Goal: Find specific page/section: Find specific page/section

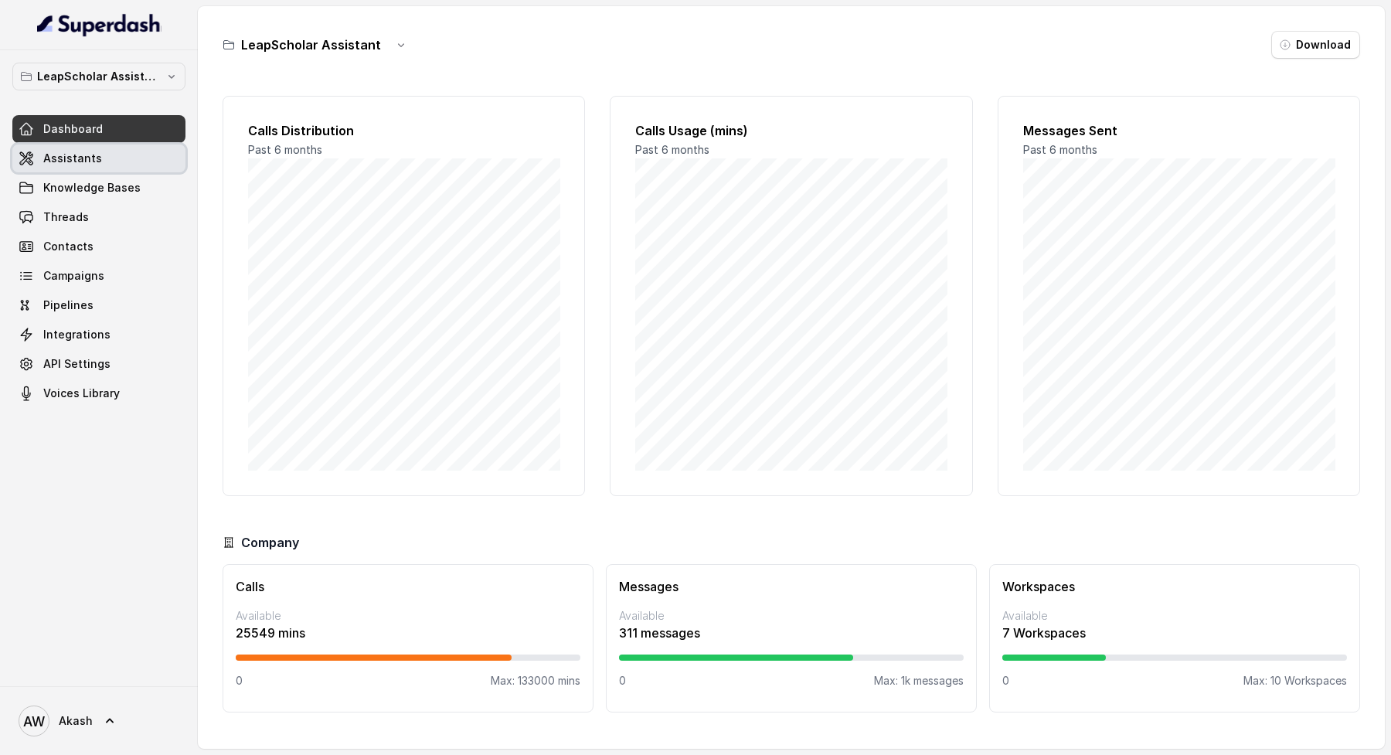
click at [124, 155] on link "Assistants" at bounding box center [98, 159] width 173 height 28
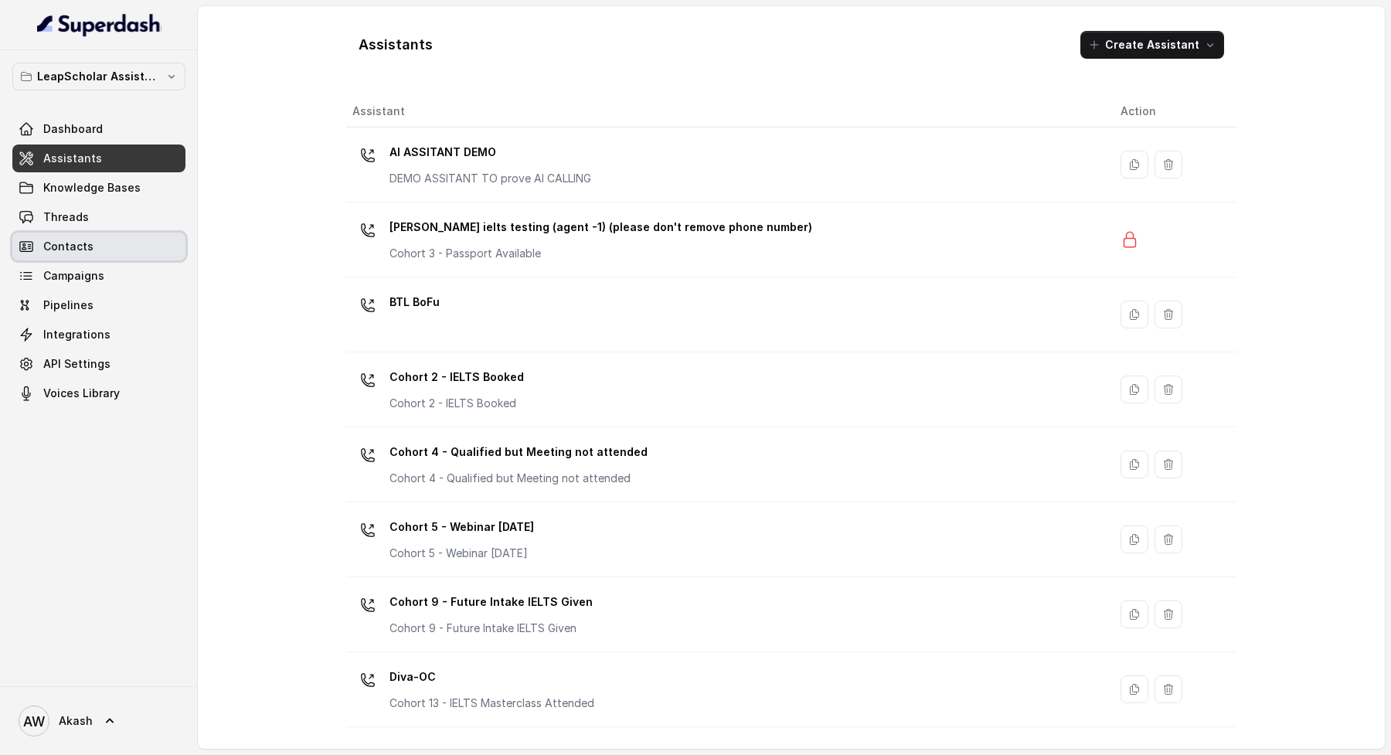
click at [77, 250] on span "Contacts" at bounding box center [68, 246] width 50 height 15
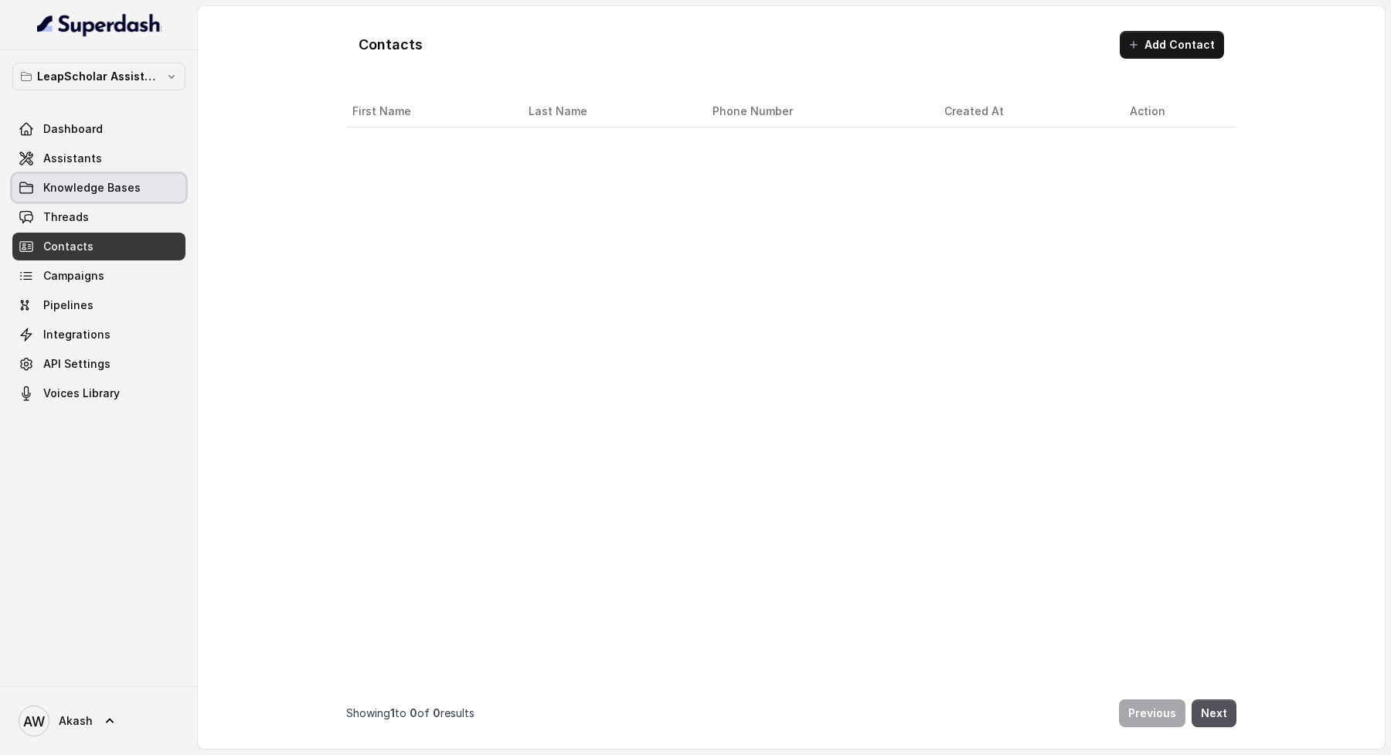
click at [60, 195] on link "Knowledge Bases" at bounding box center [98, 188] width 173 height 28
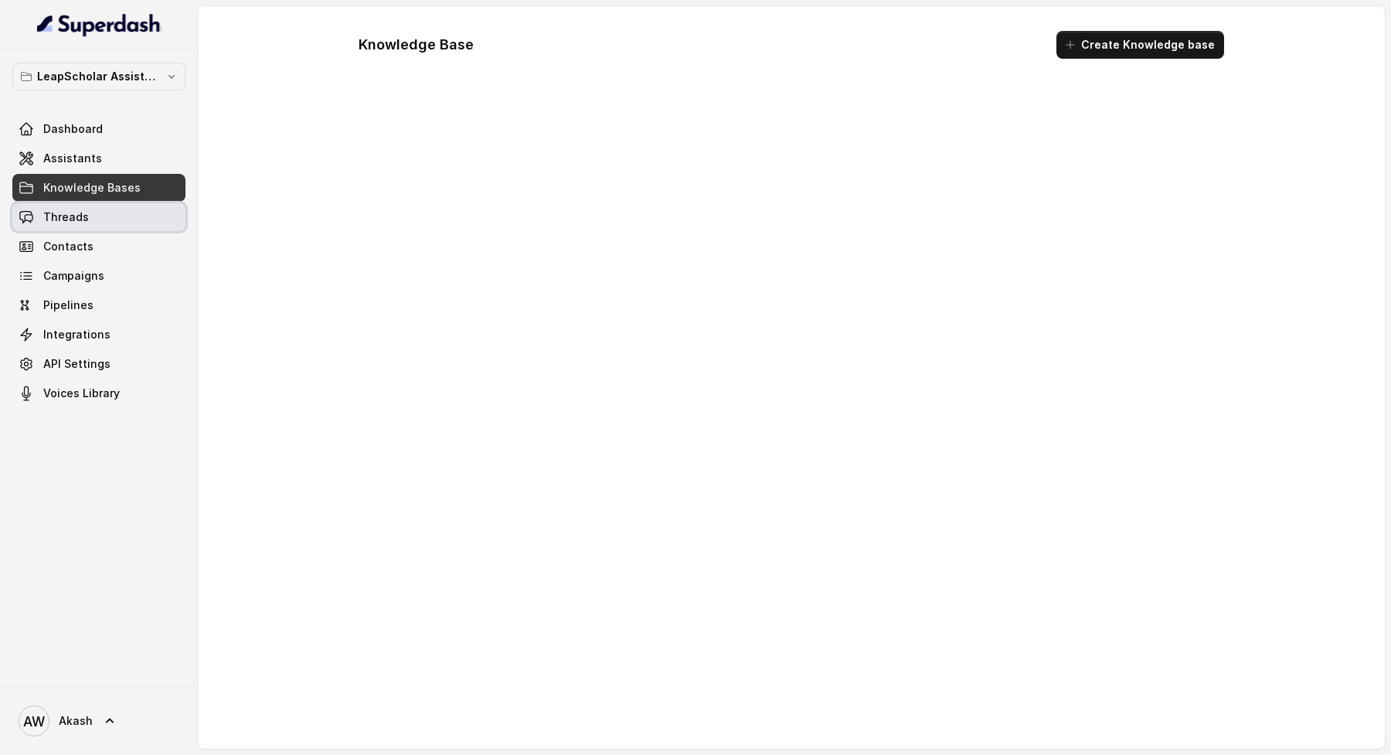
click at [63, 206] on link "Threads" at bounding box center [98, 217] width 173 height 28
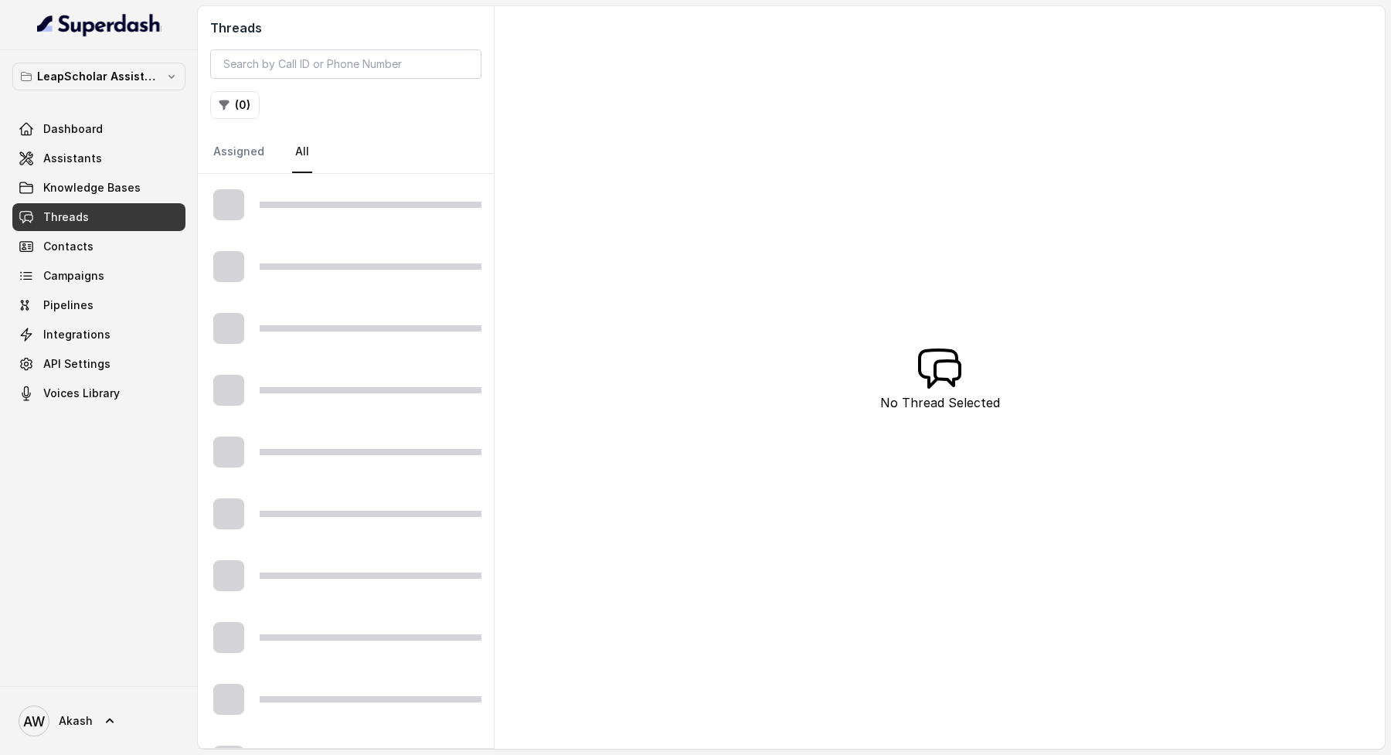
click at [243, 85] on div "Threads ( 0 ) Assigned All" at bounding box center [346, 90] width 296 height 168
click at [243, 112] on button "( 0 )" at bounding box center [234, 105] width 49 height 28
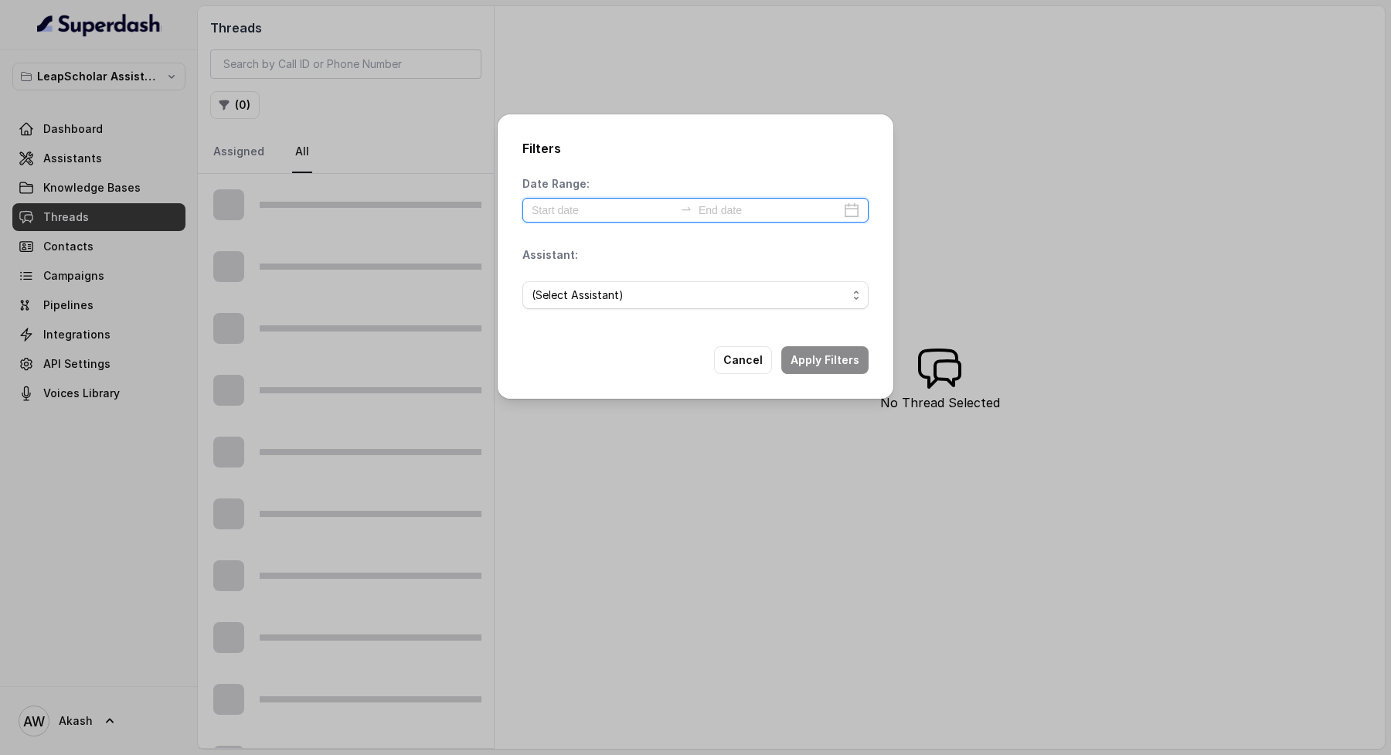
click at [594, 214] on input at bounding box center [603, 210] width 142 height 17
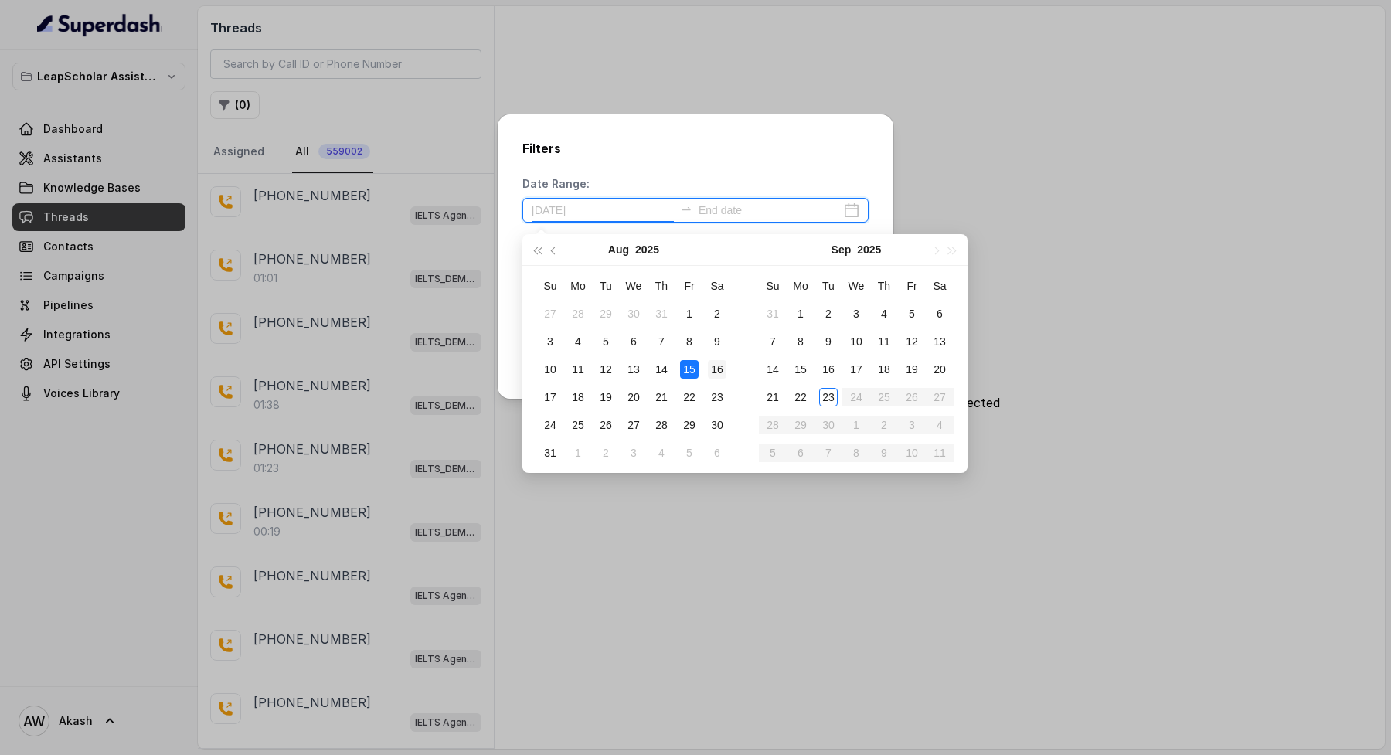
type input "[DATE]"
click at [797, 394] on div "22" at bounding box center [800, 397] width 19 height 19
type input "[DATE]"
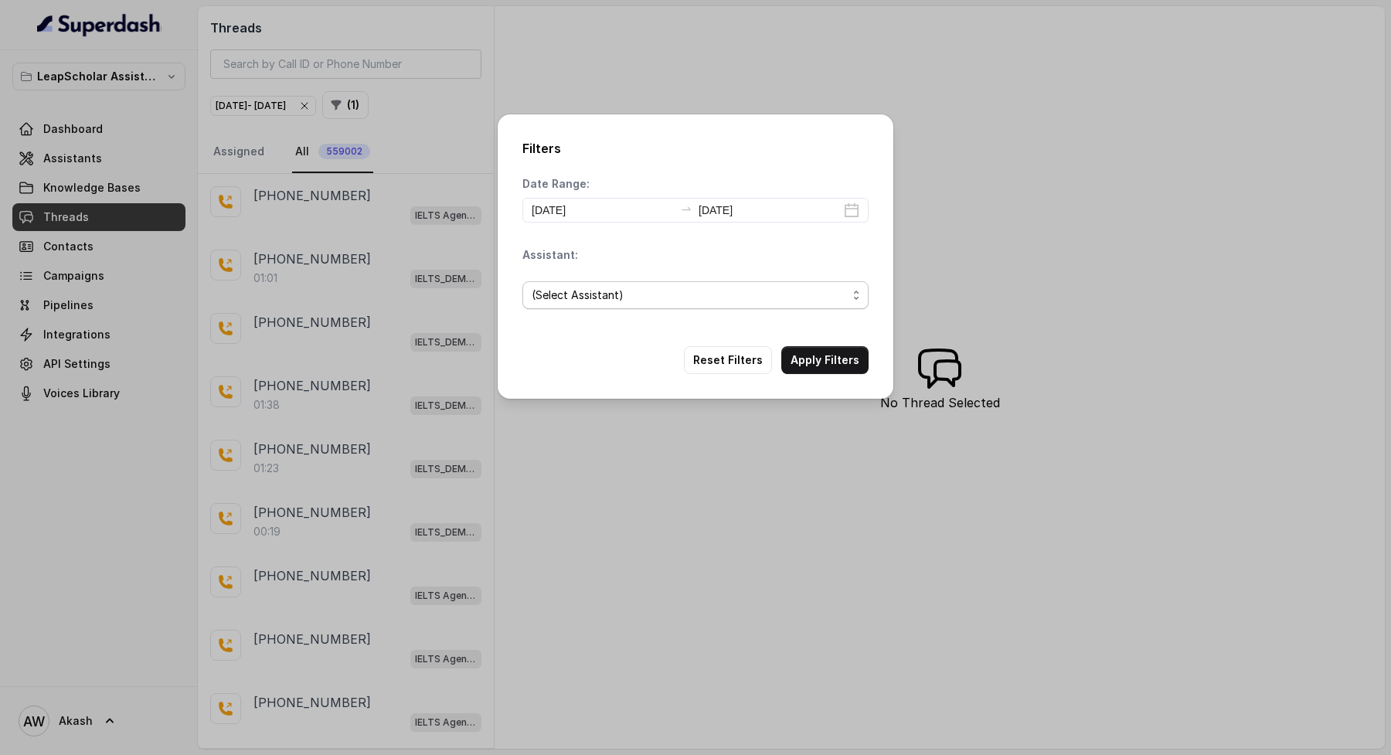
click at [611, 293] on span "(Select Assistant)" at bounding box center [689, 295] width 315 height 19
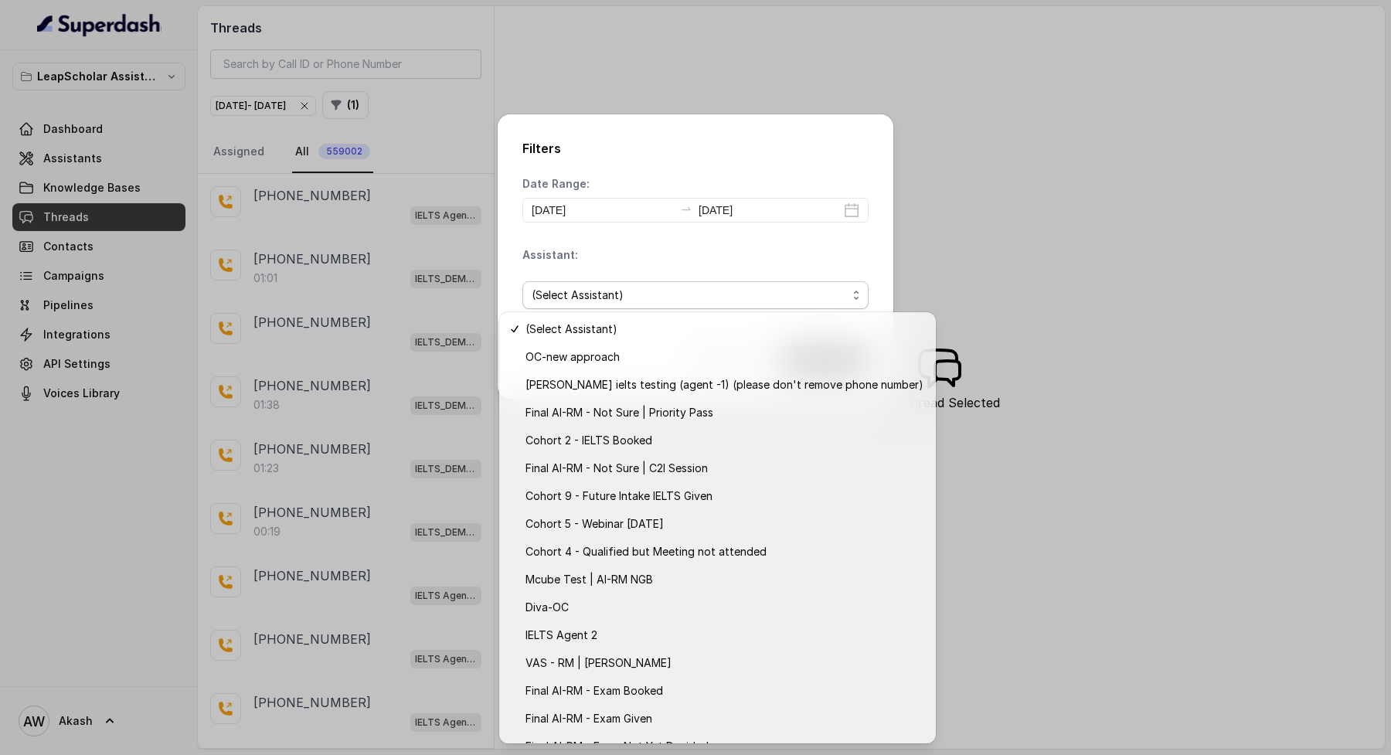
click at [679, 248] on div "Assistant: (Select Assistant)" at bounding box center [695, 284] width 346 height 74
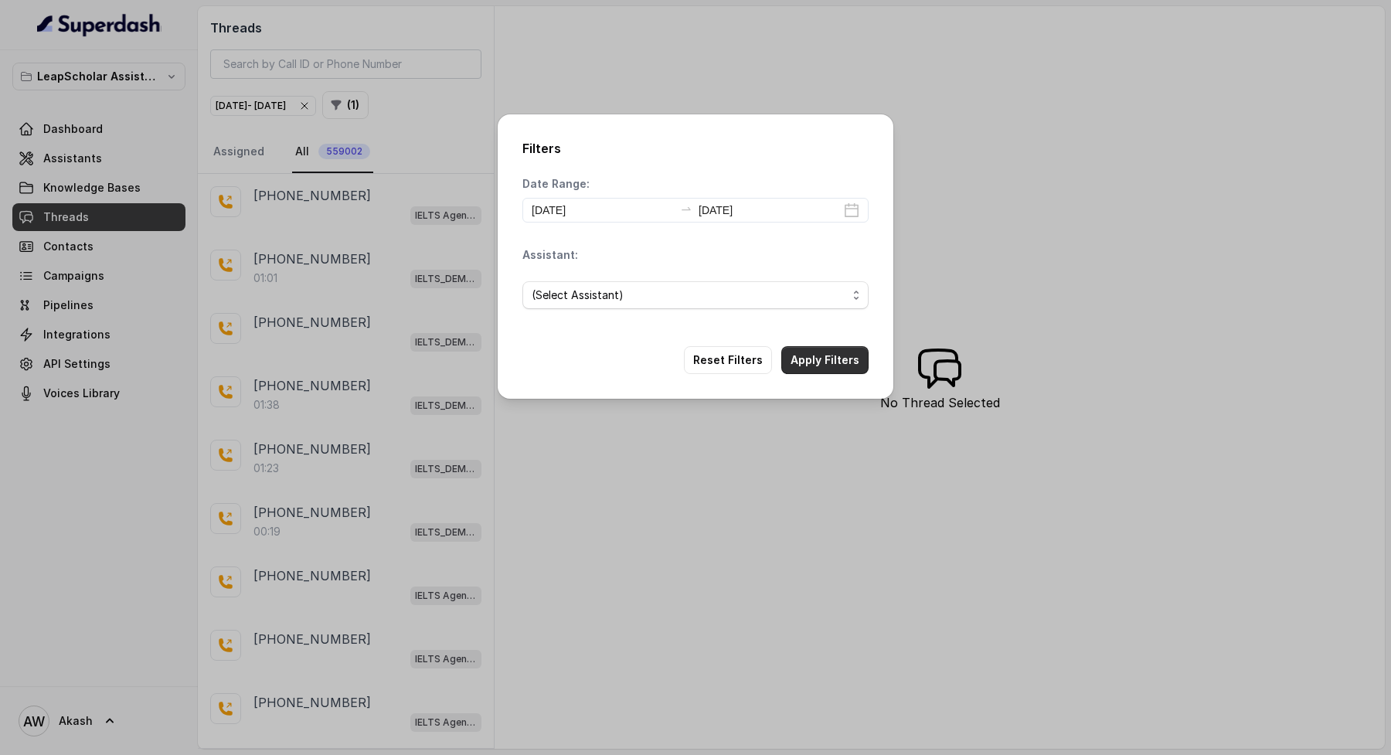
click at [805, 352] on button "Apply Filters" at bounding box center [824, 360] width 87 height 28
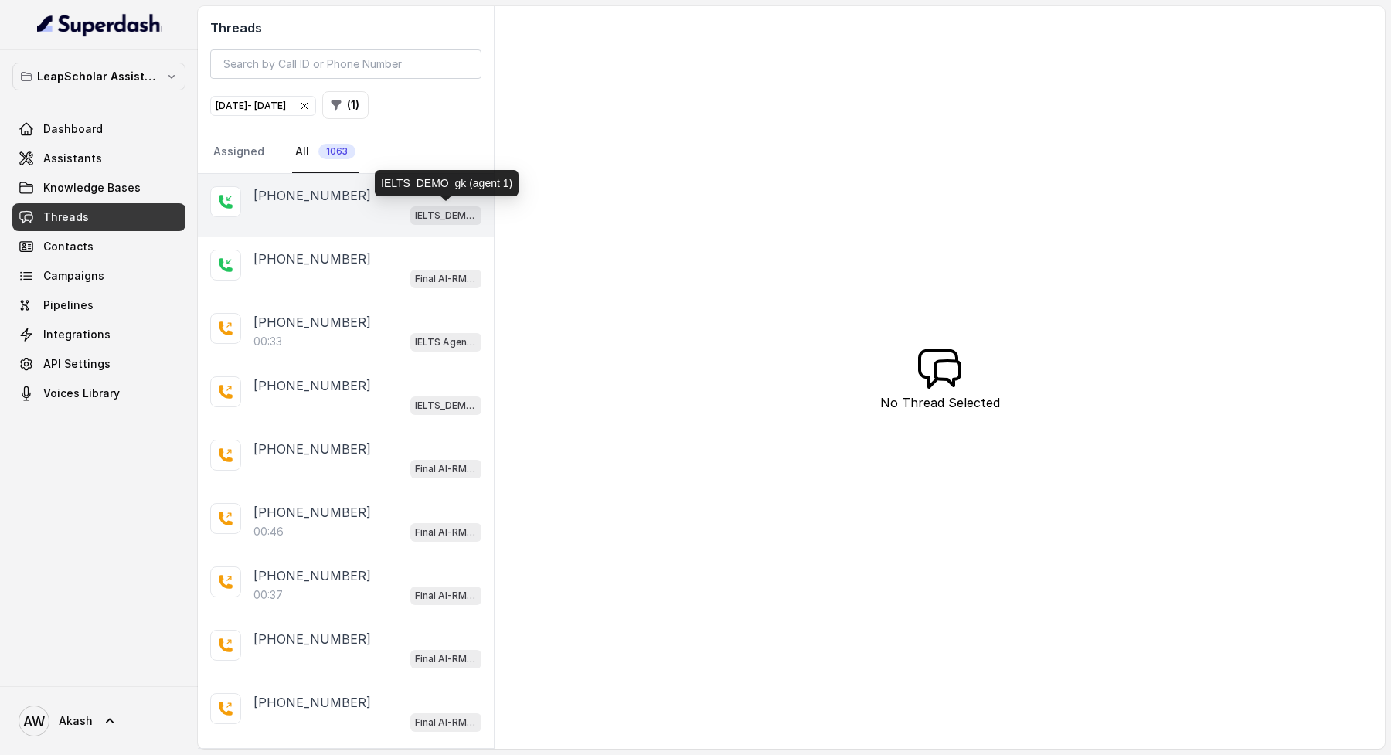
click at [372, 191] on div "[PHONE_NUMBER]" at bounding box center [368, 195] width 228 height 19
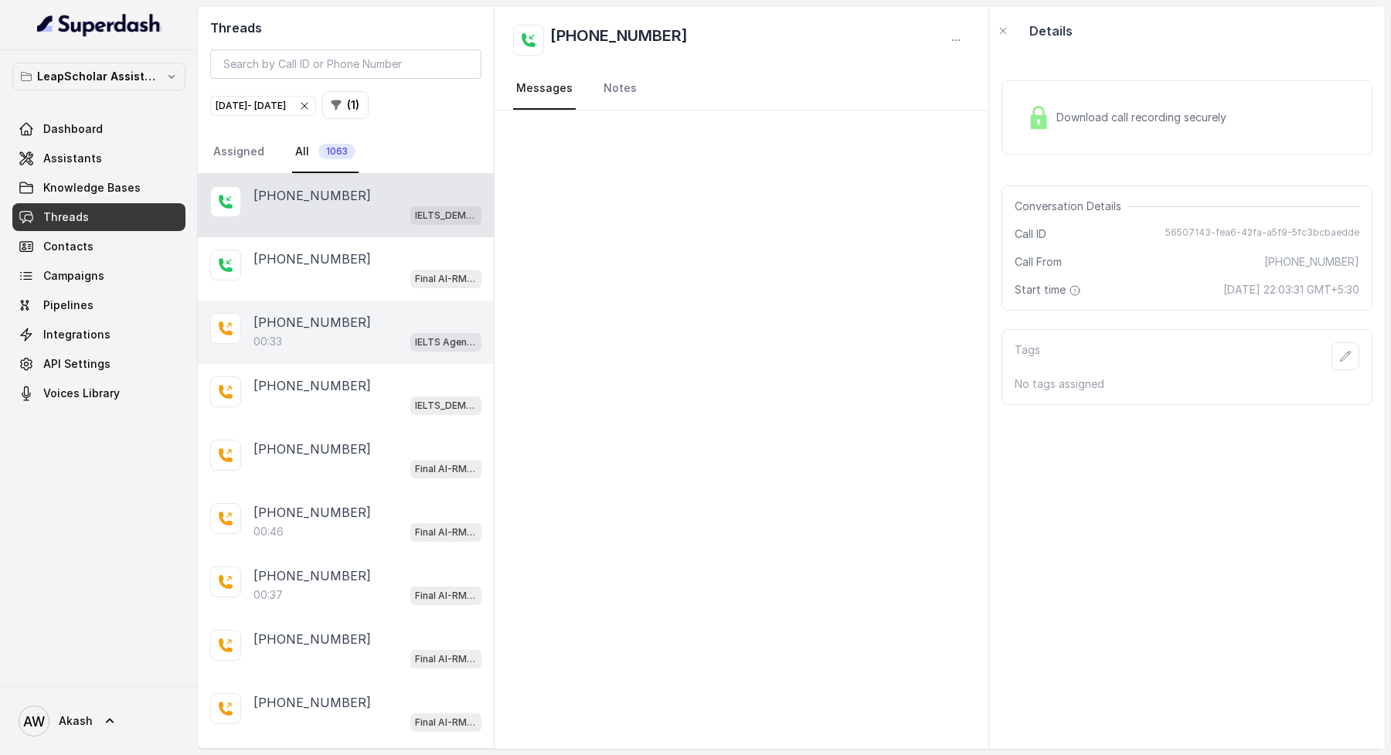
click at [325, 345] on div "00:33 IELTS Agent 2" at bounding box center [368, 342] width 228 height 20
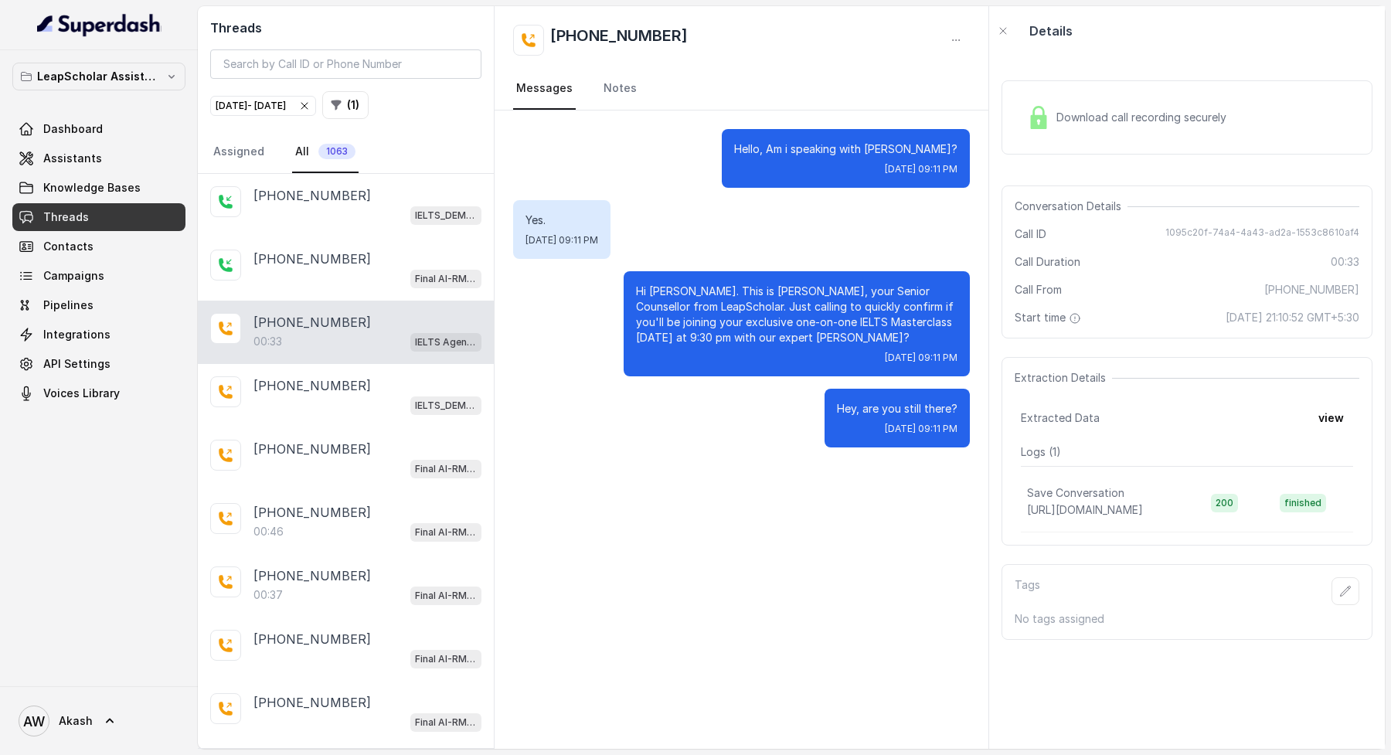
drag, startPoint x: 1268, startPoint y: 318, endPoint x: 1278, endPoint y: 315, distance: 11.1
click at [1278, 315] on span "[DATE] 21:10:52 GMT+5:30" at bounding box center [1293, 317] width 134 height 15
click at [1226, 320] on span "[DATE] 21:10:52 GMT+5:30" at bounding box center [1293, 317] width 134 height 15
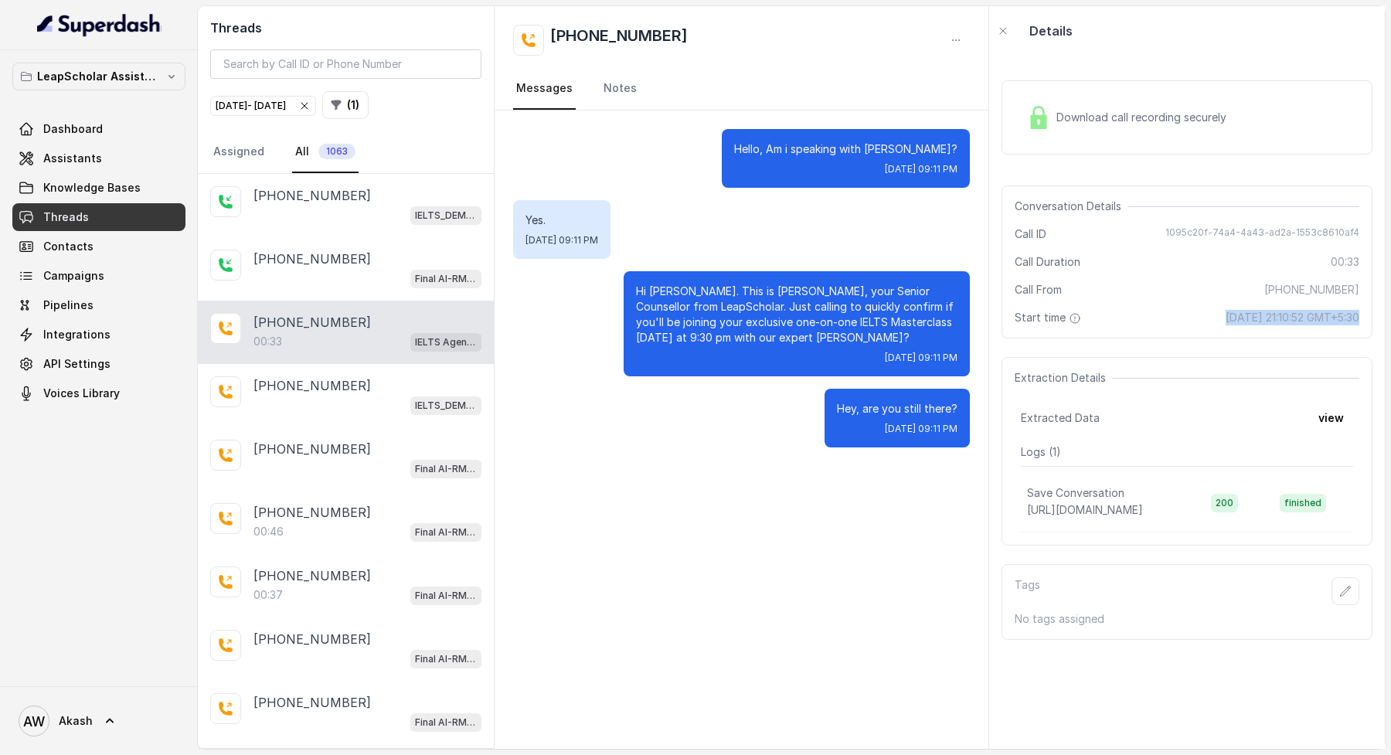
click at [1226, 320] on span "[DATE] 21:10:52 GMT+5:30" at bounding box center [1293, 317] width 134 height 15
click at [1227, 320] on span "[DATE] 21:10:52 GMT+5:30" at bounding box center [1293, 317] width 134 height 15
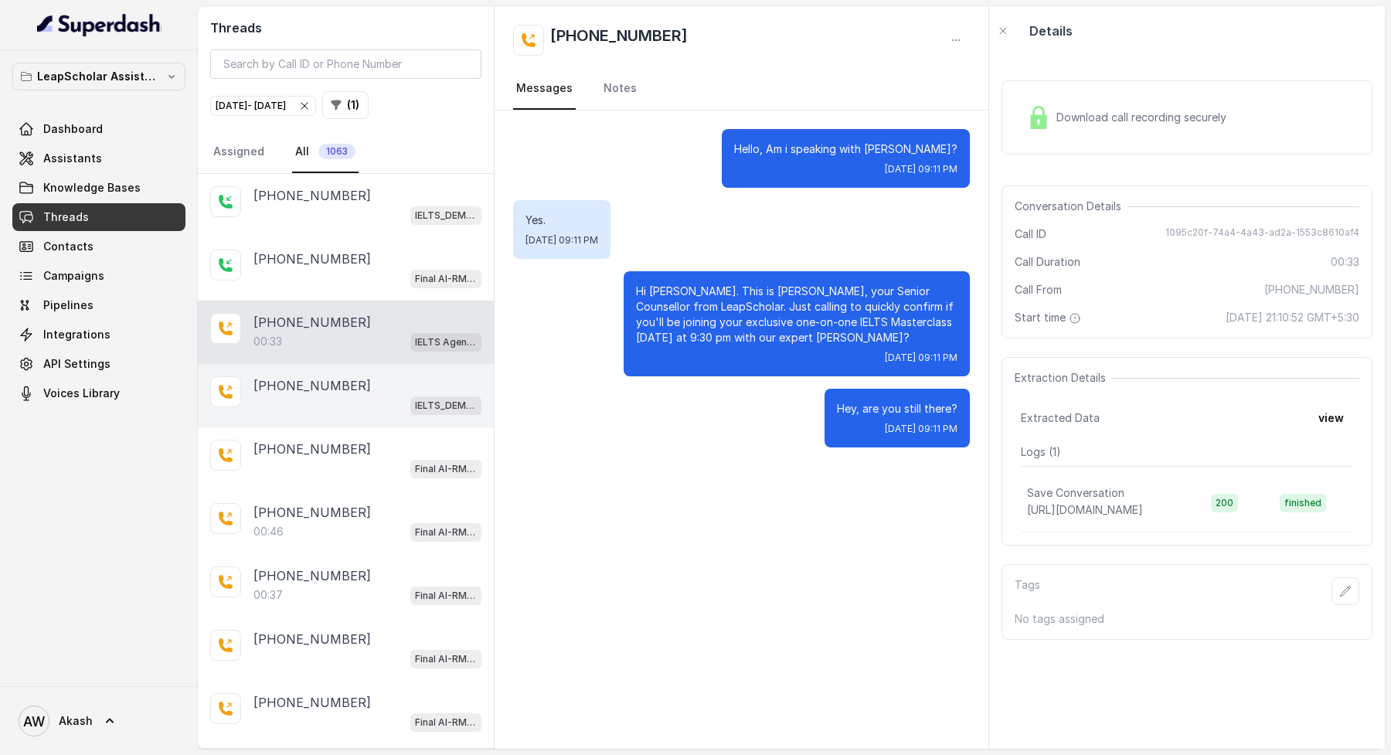
click at [315, 389] on p "[PHONE_NUMBER]" at bounding box center [312, 385] width 117 height 19
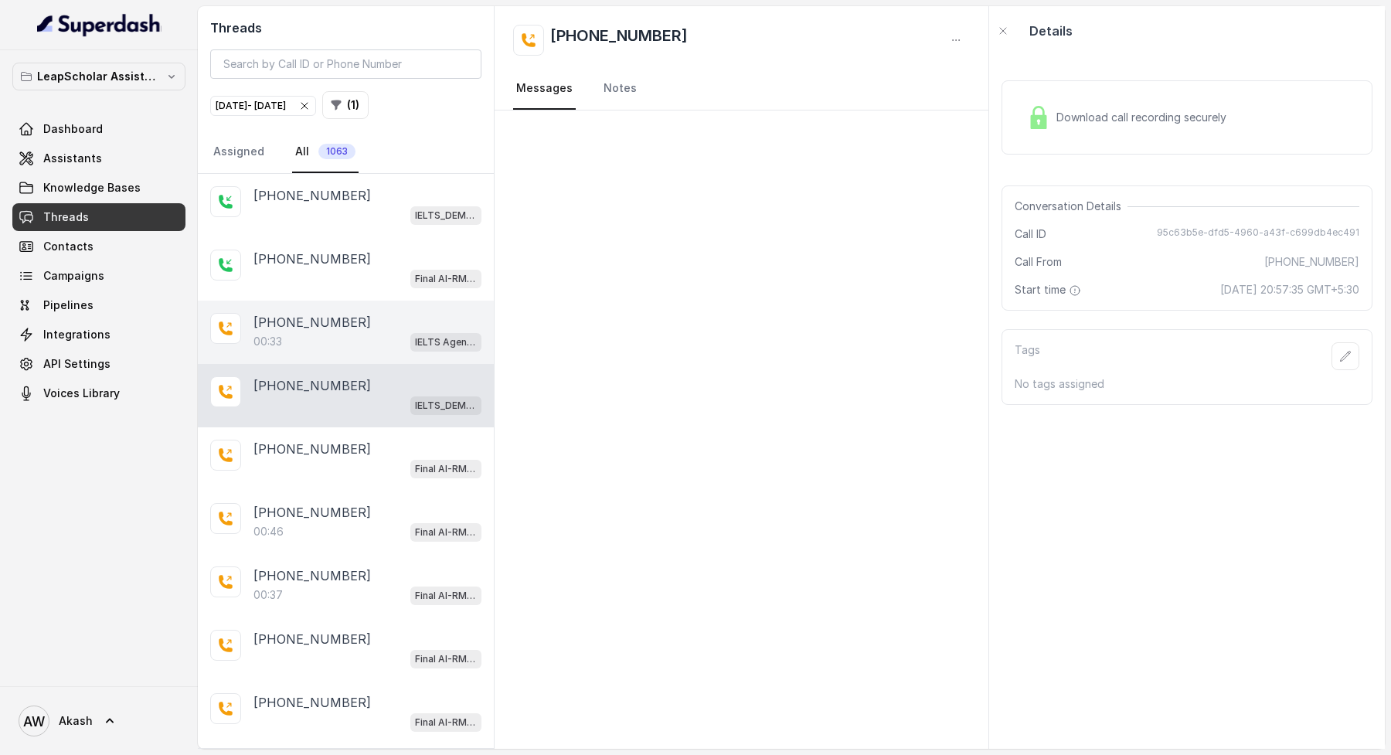
click at [342, 328] on div "[PHONE_NUMBER]" at bounding box center [368, 322] width 228 height 19
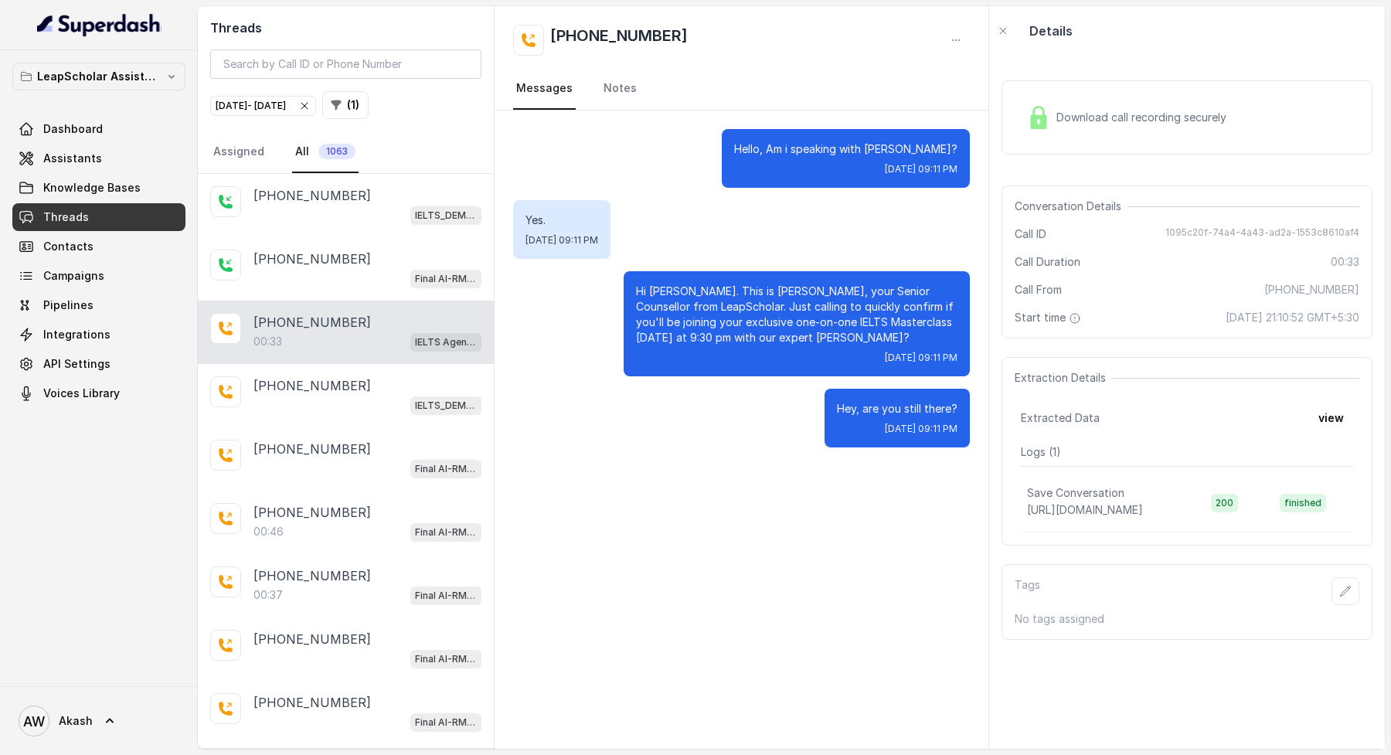
click at [311, 106] on div "[DATE] - [DATE]" at bounding box center [263, 105] width 95 height 15
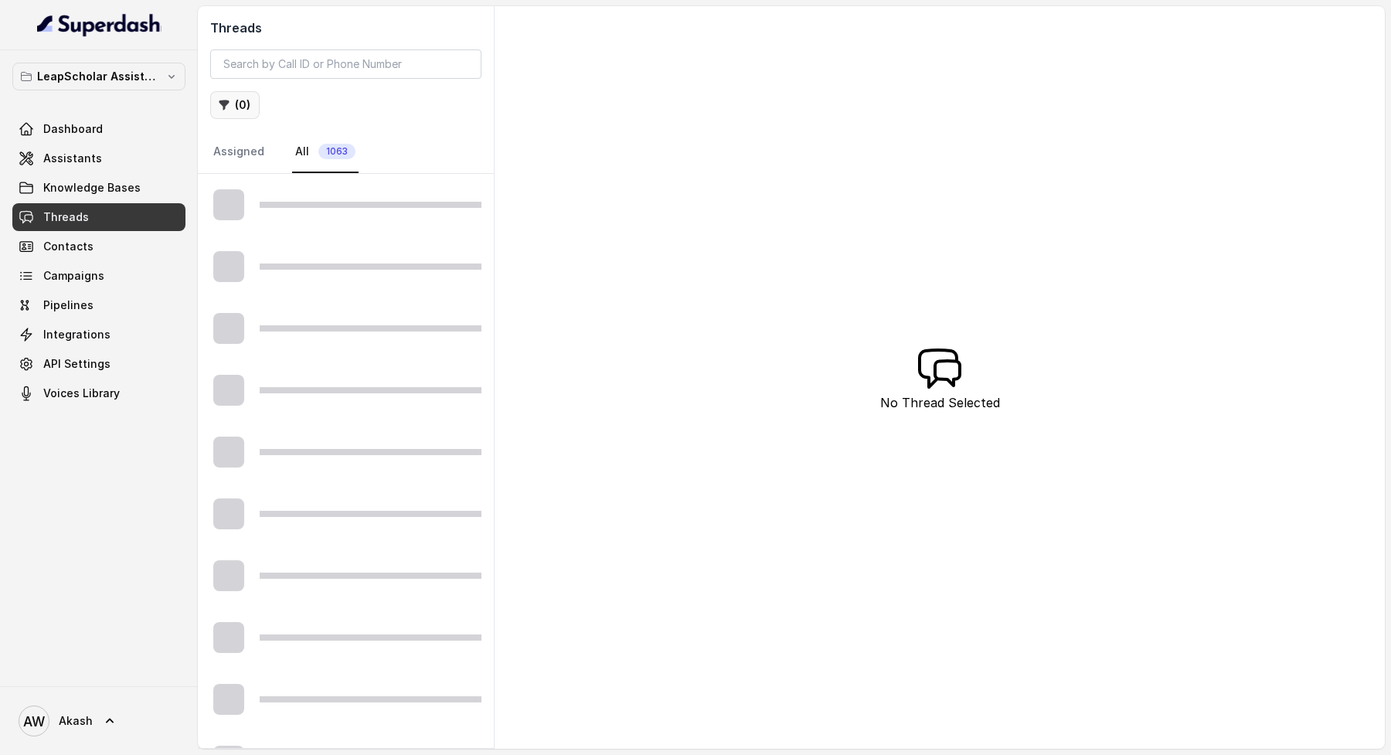
click at [226, 107] on icon "button" at bounding box center [224, 105] width 12 height 12
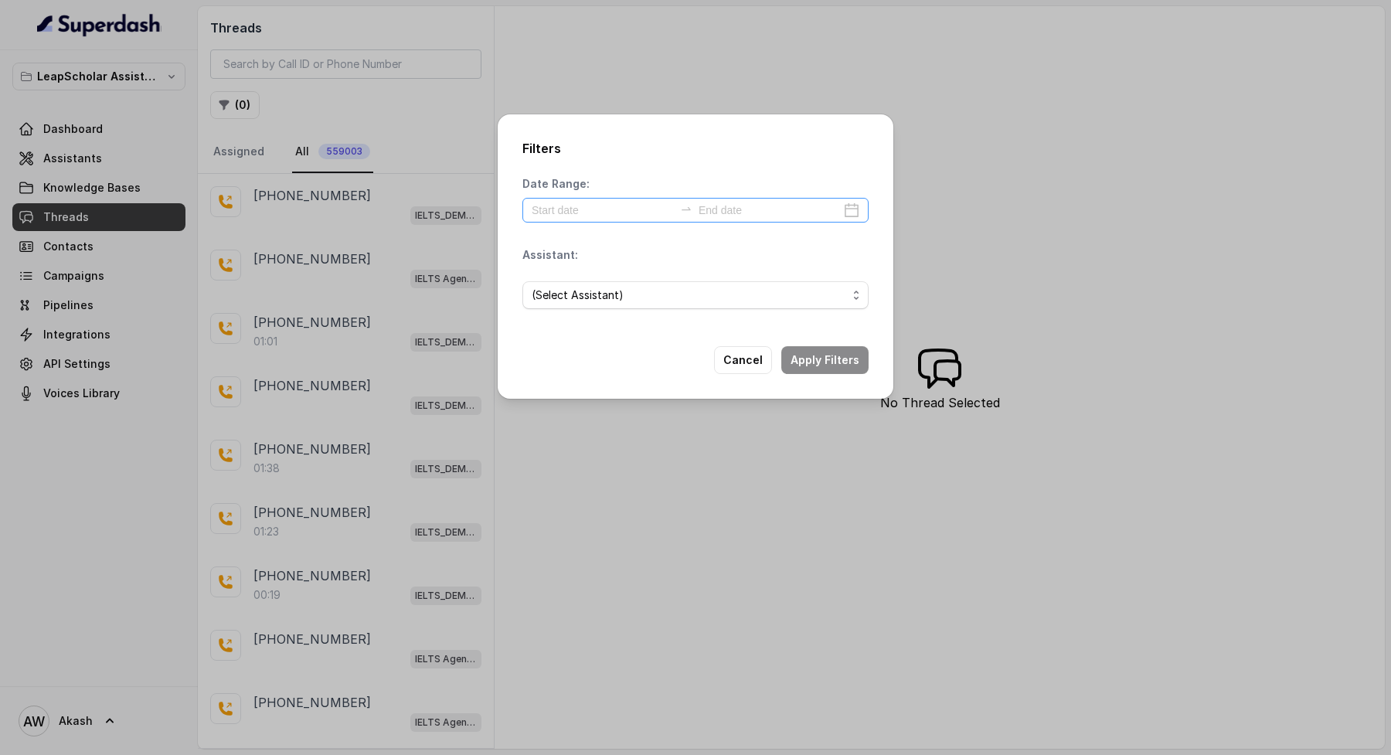
click at [855, 207] on div at bounding box center [695, 210] width 346 height 25
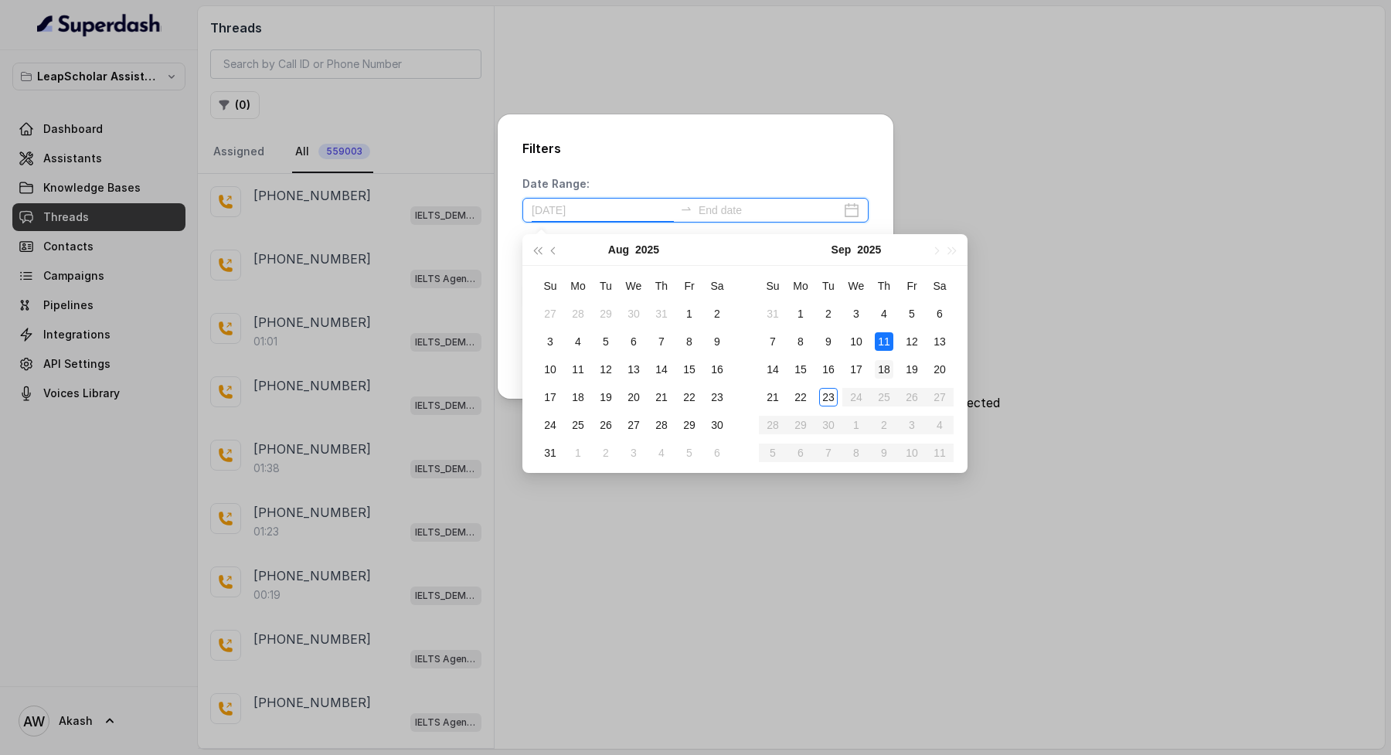
type input "[DATE]"
click at [881, 373] on div "18" at bounding box center [884, 369] width 19 height 19
type input "[DATE]"
click at [1203, 266] on div "Filters Date Range: Assistant: (Select Assistant) Cancel Apply Filters" at bounding box center [695, 377] width 1391 height 755
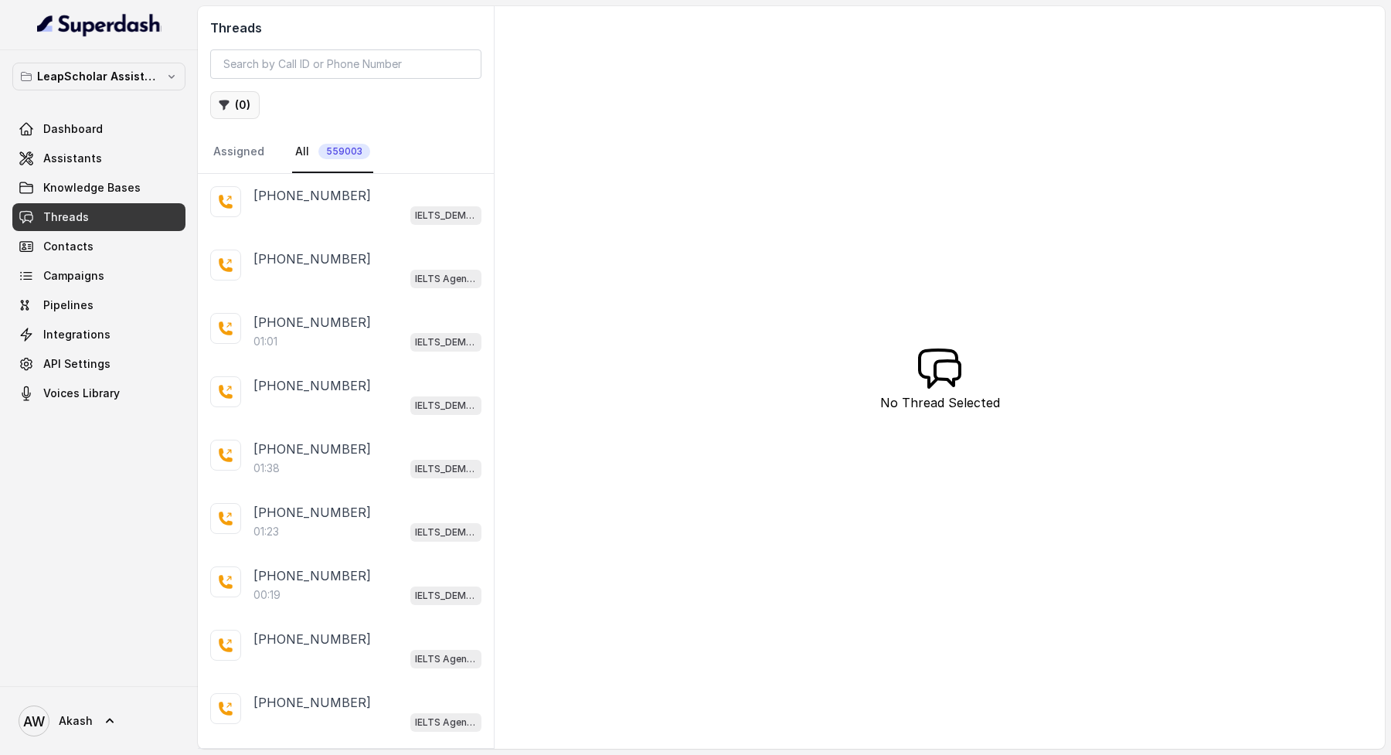
click at [222, 102] on icon "button" at bounding box center [225, 105] width 10 height 10
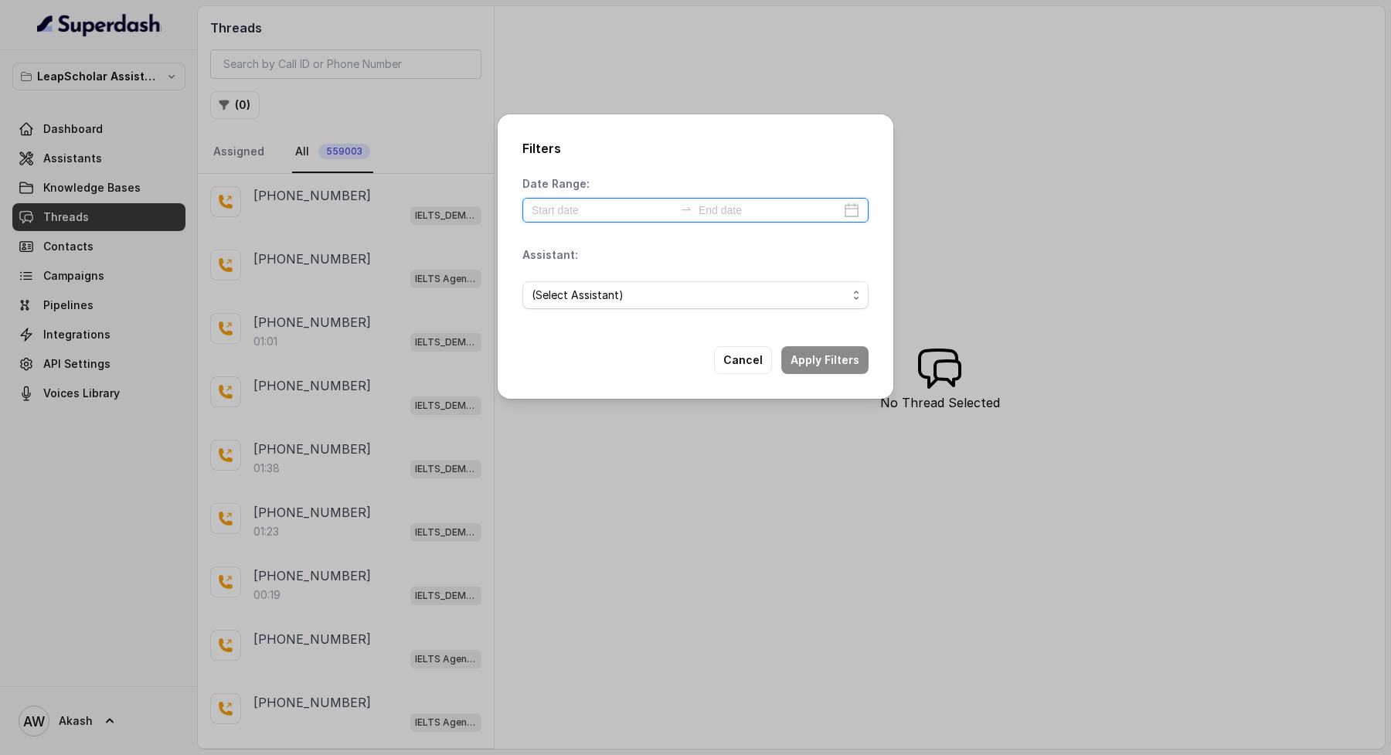
click at [764, 210] on input at bounding box center [770, 210] width 142 height 17
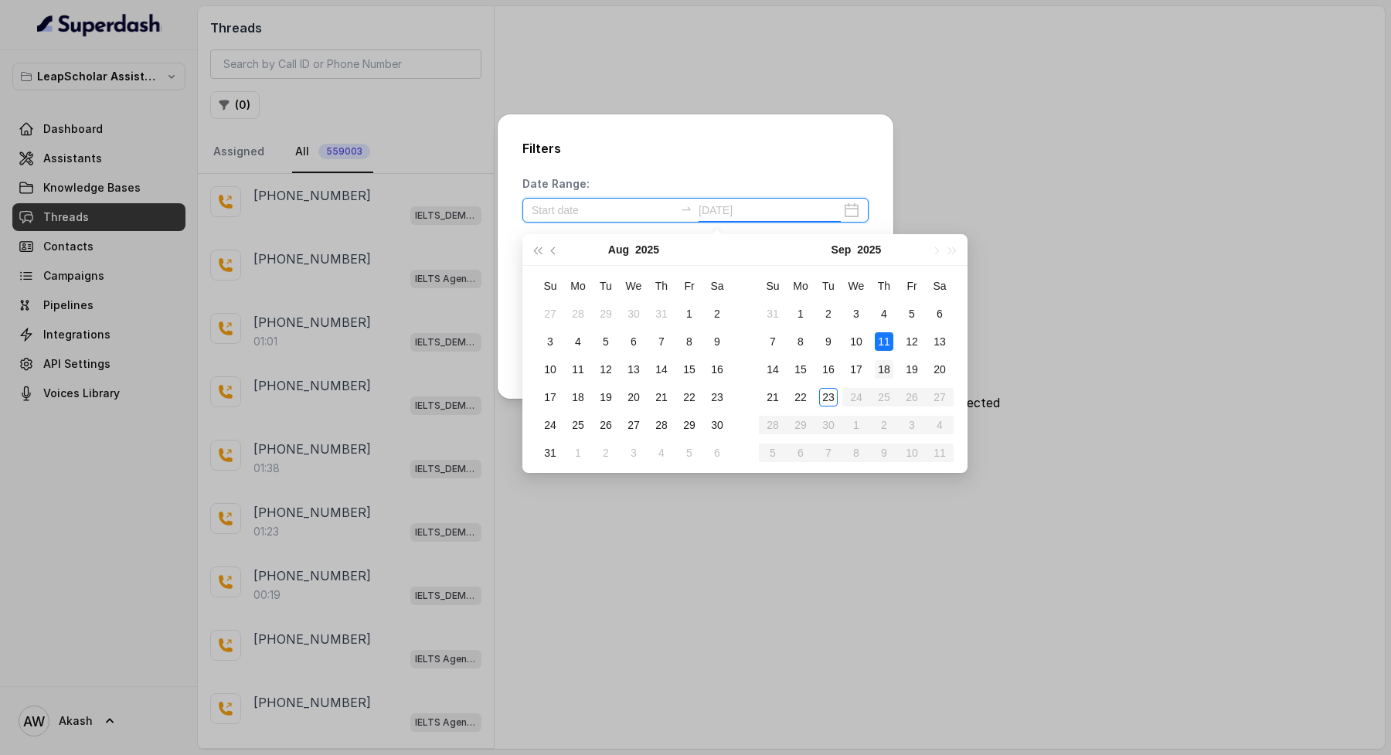
type input "[DATE]"
click at [890, 361] on div "18" at bounding box center [884, 369] width 19 height 19
click at [886, 363] on div "18" at bounding box center [884, 369] width 19 height 19
type input "[DATE]"
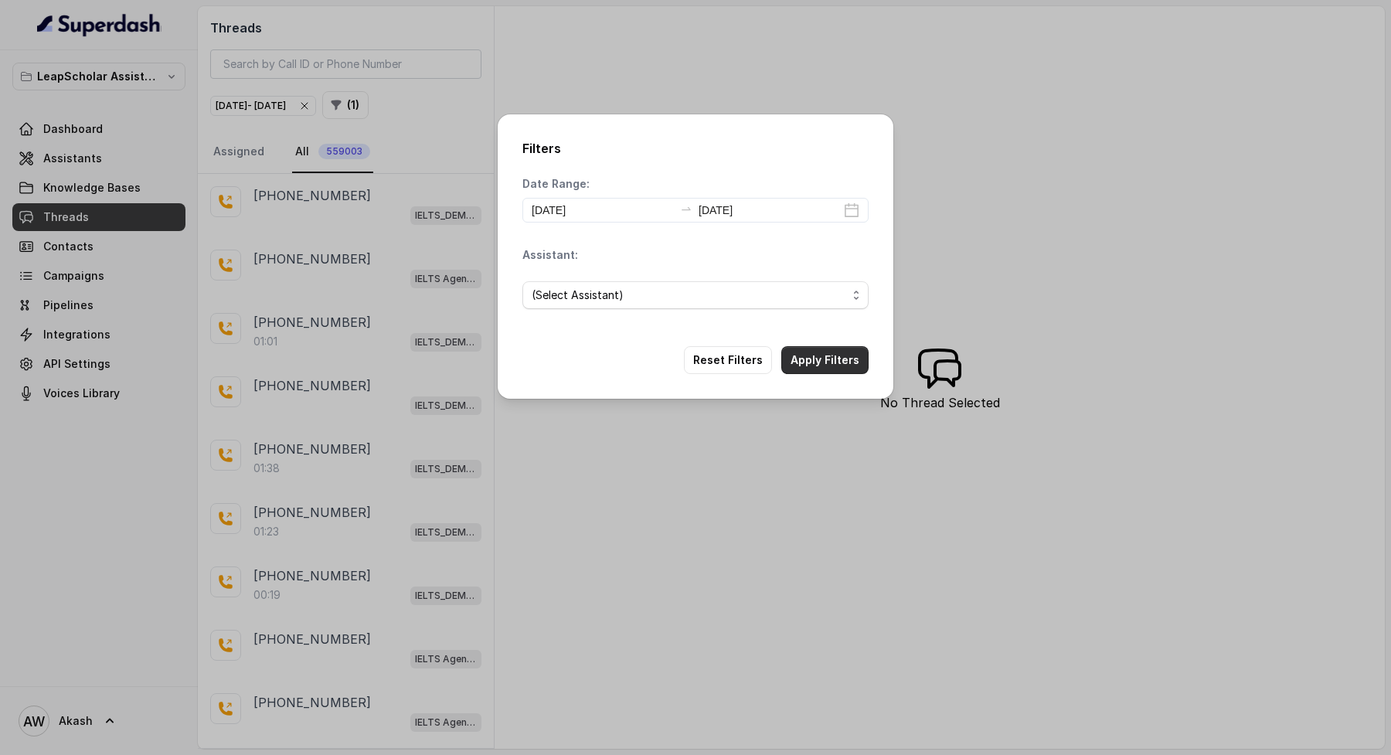
click at [811, 356] on button "Apply Filters" at bounding box center [824, 360] width 87 height 28
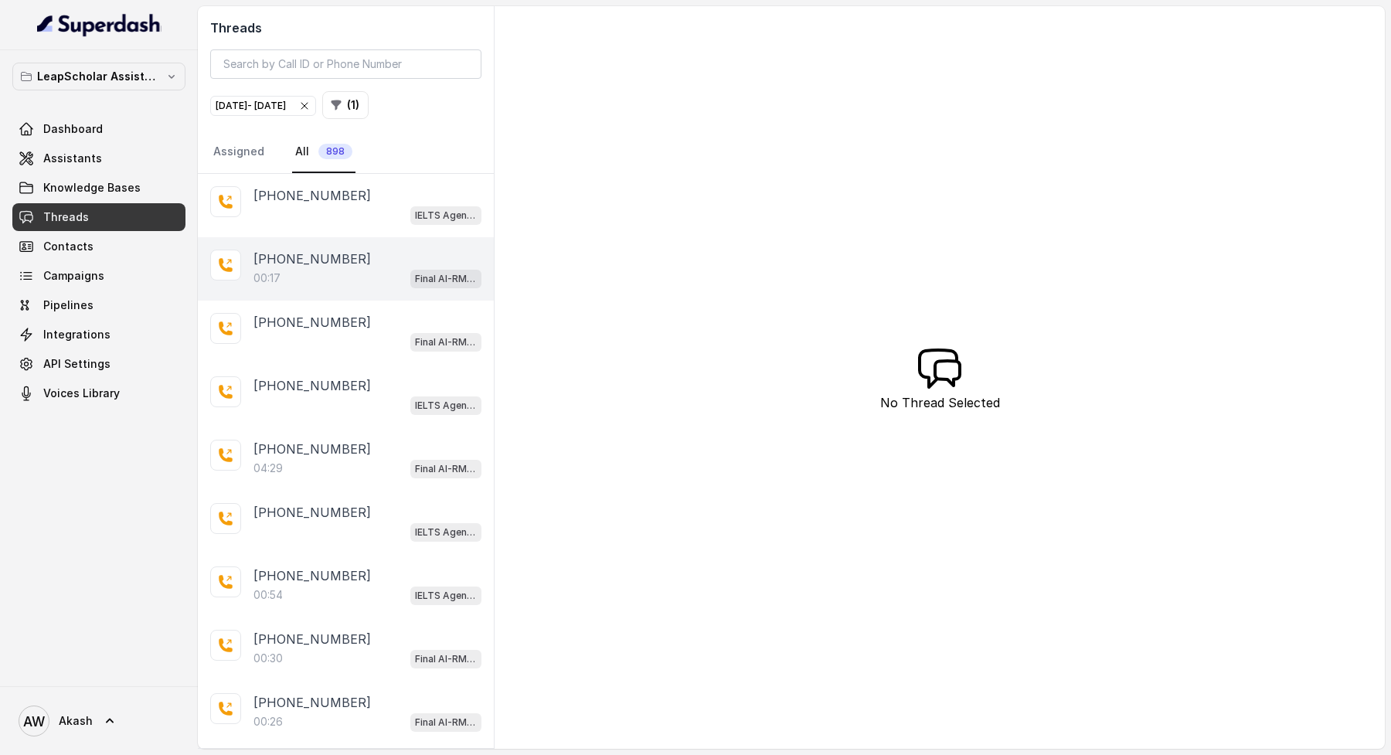
click at [357, 288] on div "[PHONE_NUMBER]:17 Final AI-RM - Exam Given" at bounding box center [346, 268] width 296 height 63
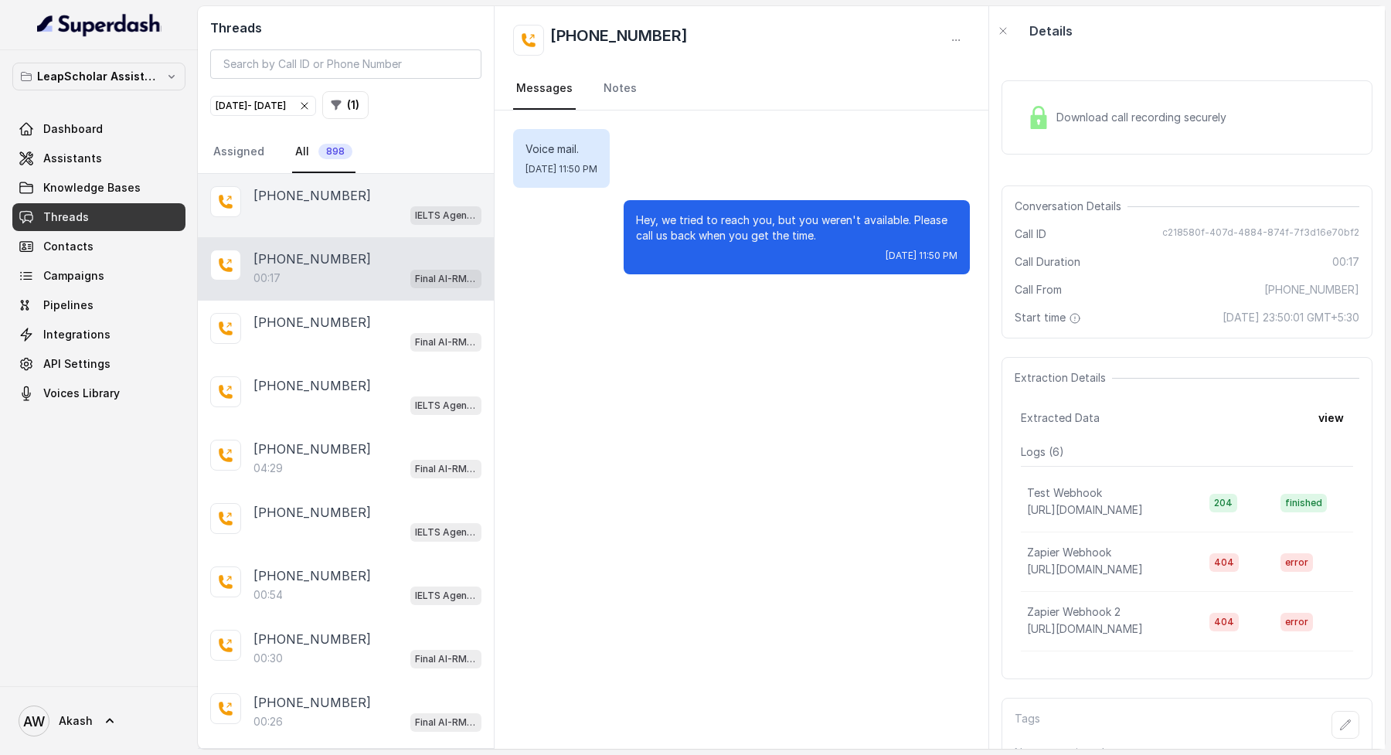
click at [380, 209] on div "IELTS Agent 2" at bounding box center [368, 215] width 228 height 20
